Goal: Register for event/course

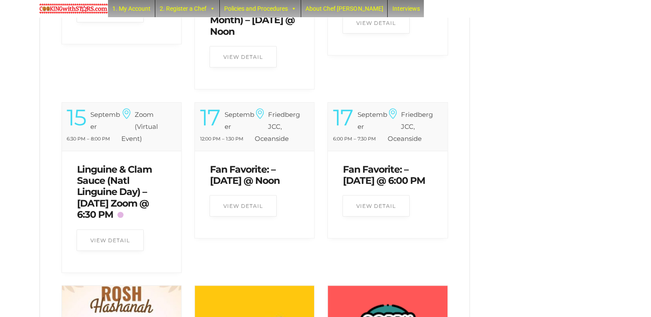
scroll to position [464, 0]
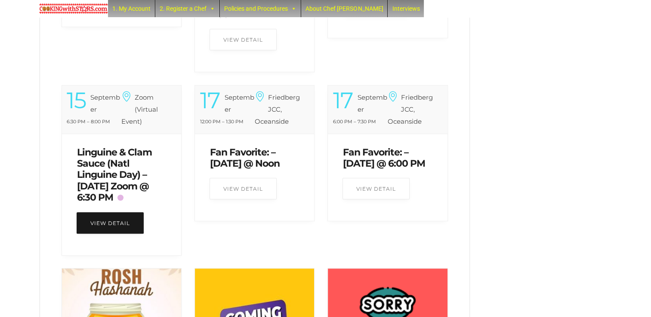
click at [117, 234] on link "View Detail" at bounding box center [110, 222] width 67 height 21
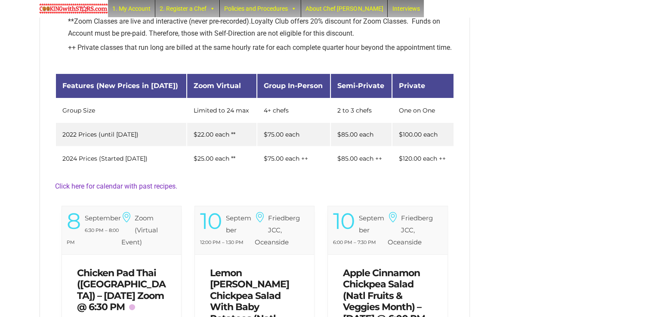
scroll to position [143, 0]
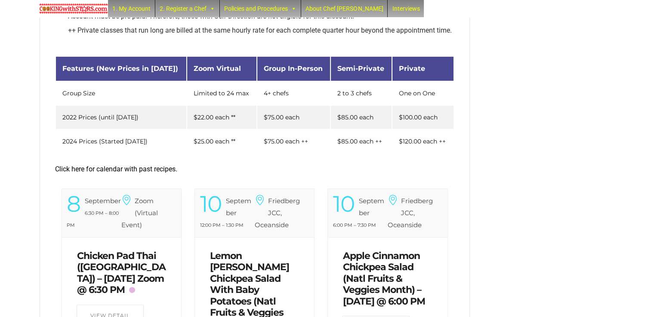
click at [148, 173] on link "Click here for calendar with past recipes." at bounding box center [116, 169] width 122 height 8
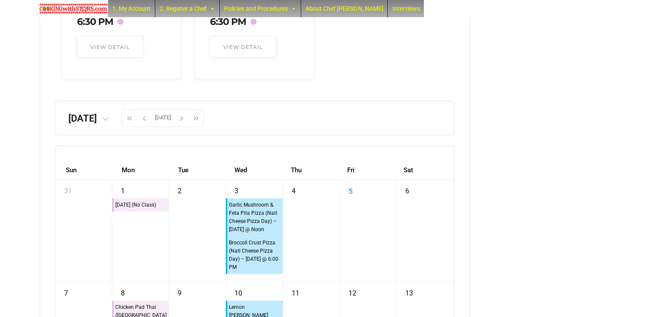
scroll to position [2131, 0]
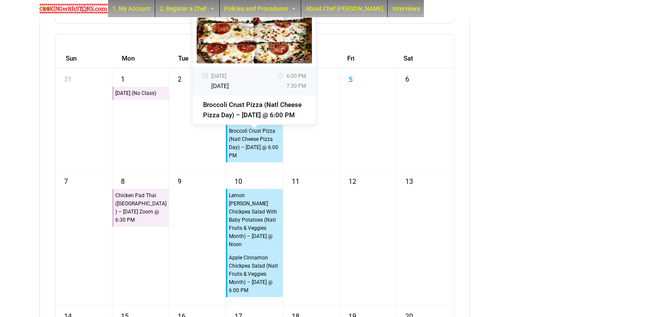
click at [249, 160] on div "Broccoli Crust Pizza (Natl Cheese Pizza Day) – [DATE] @ 6:00 PM" at bounding box center [254, 144] width 52 height 34
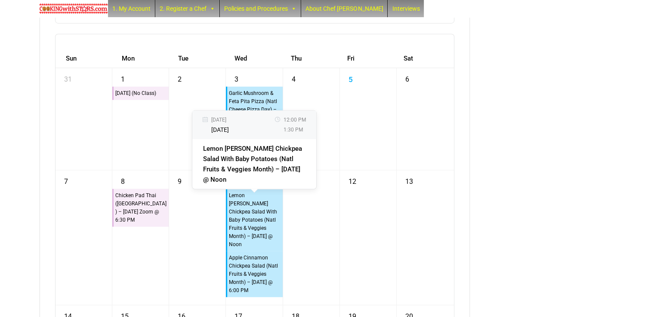
click at [260, 236] on div "Lemon [PERSON_NAME] Chickpea Salad With Baby Potatoes (Natl Fruits & Veggies Mo…" at bounding box center [254, 220] width 52 height 58
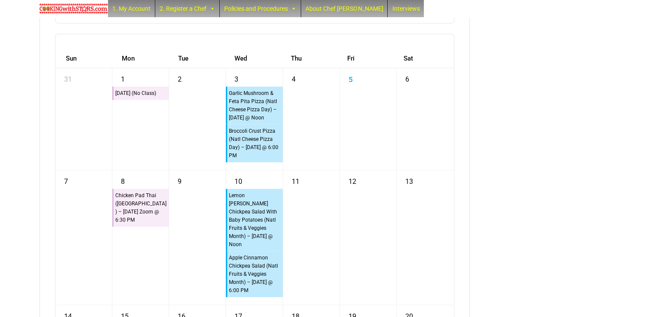
drag, startPoint x: 603, startPoint y: 200, endPoint x: 568, endPoint y: 137, distance: 72.0
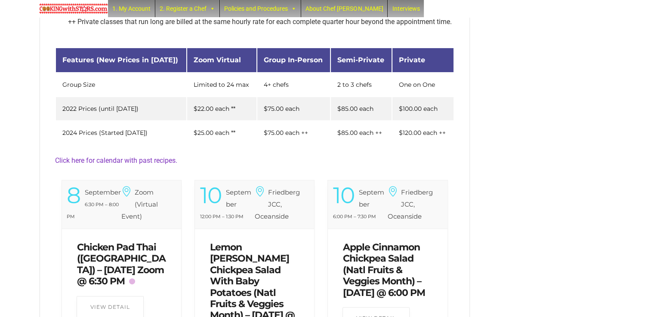
scroll to position [143, 0]
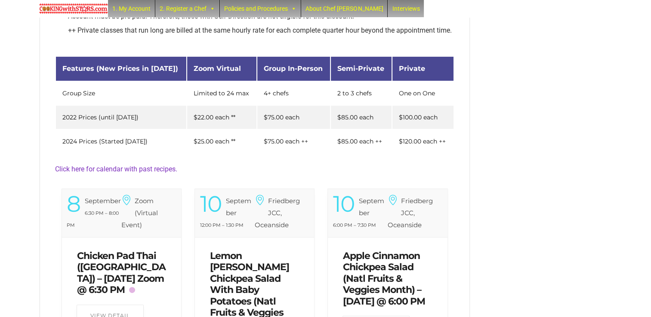
click at [124, 231] on h6 "Zoom (Virtual Event)" at bounding box center [139, 213] width 37 height 36
click at [243, 224] on div "10 September 12:00 PM – 1:30 PM" at bounding box center [227, 213] width 55 height 36
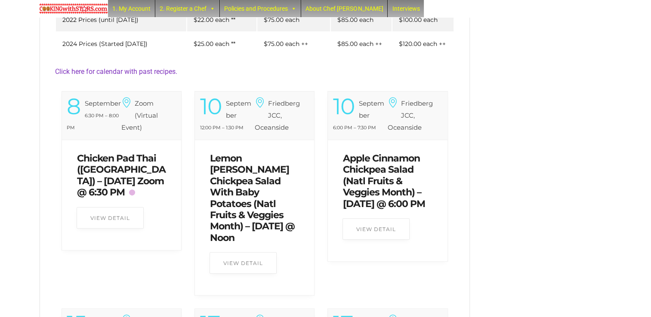
scroll to position [252, 0]
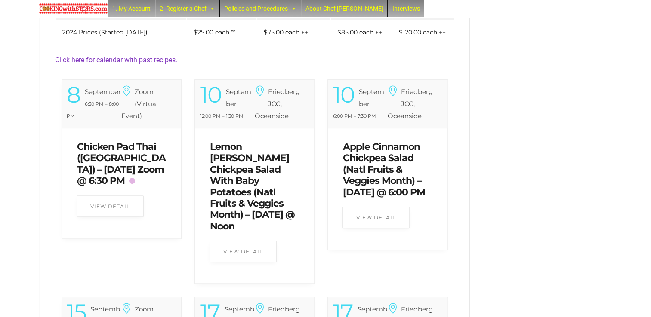
click at [222, 274] on div "View Detail" at bounding box center [254, 258] width 90 height 34
click at [236, 262] on link "View Detail" at bounding box center [242, 251] width 67 height 21
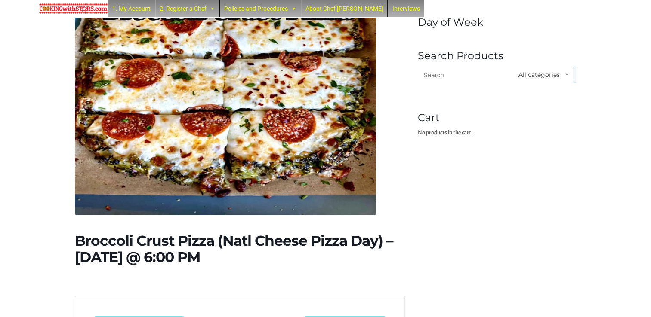
scroll to position [166, 0]
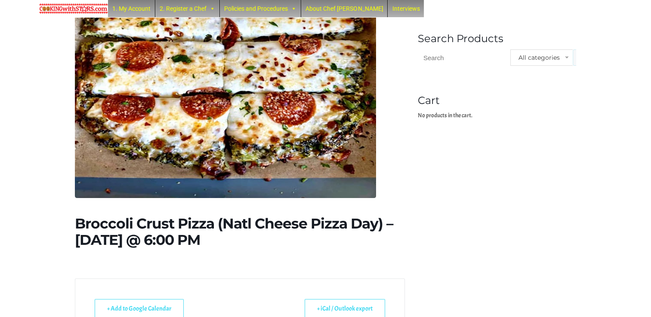
click at [541, 60] on span "All categories" at bounding box center [538, 58] width 41 height 8
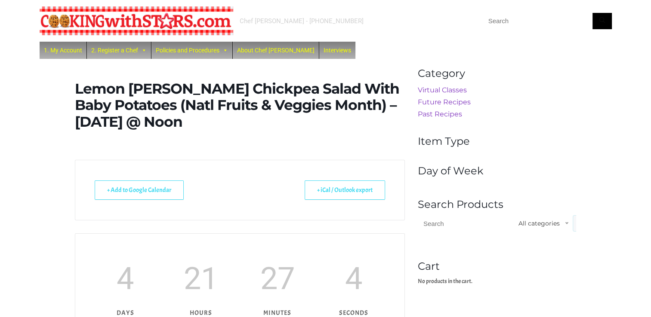
click at [203, 36] on div "Chef [PERSON_NAME] - [PHONE_NUMBER]" at bounding box center [326, 21] width 572 height 42
click at [446, 91] on link "Virtual Classes" at bounding box center [442, 90] width 49 height 8
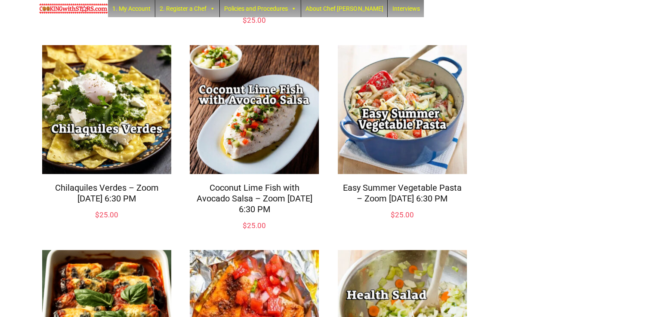
scroll to position [541, 0]
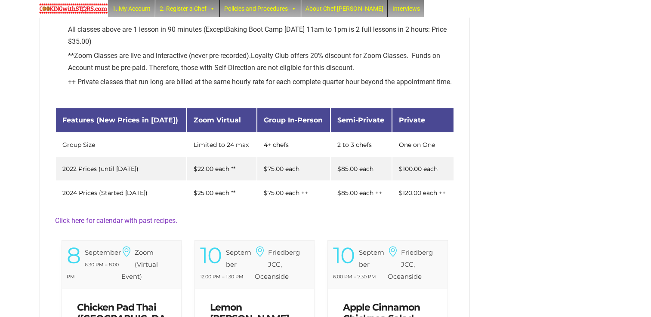
scroll to position [103, 0]
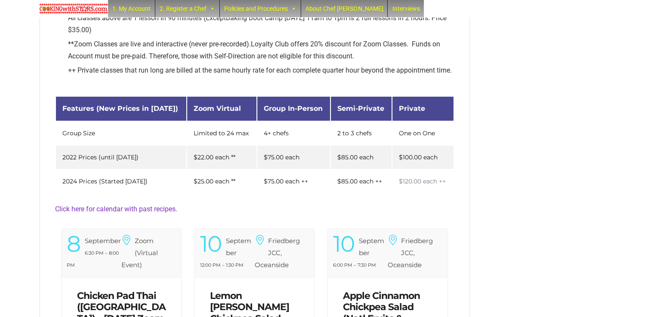
click at [424, 184] on div "$120.00 each ++" at bounding box center [423, 181] width 48 height 6
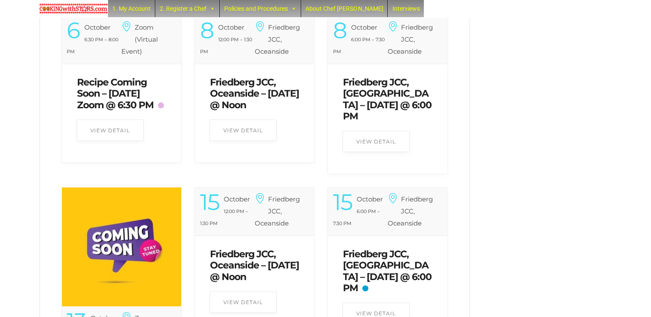
scroll to position [1038, 0]
